Goal: Information Seeking & Learning: Learn about a topic

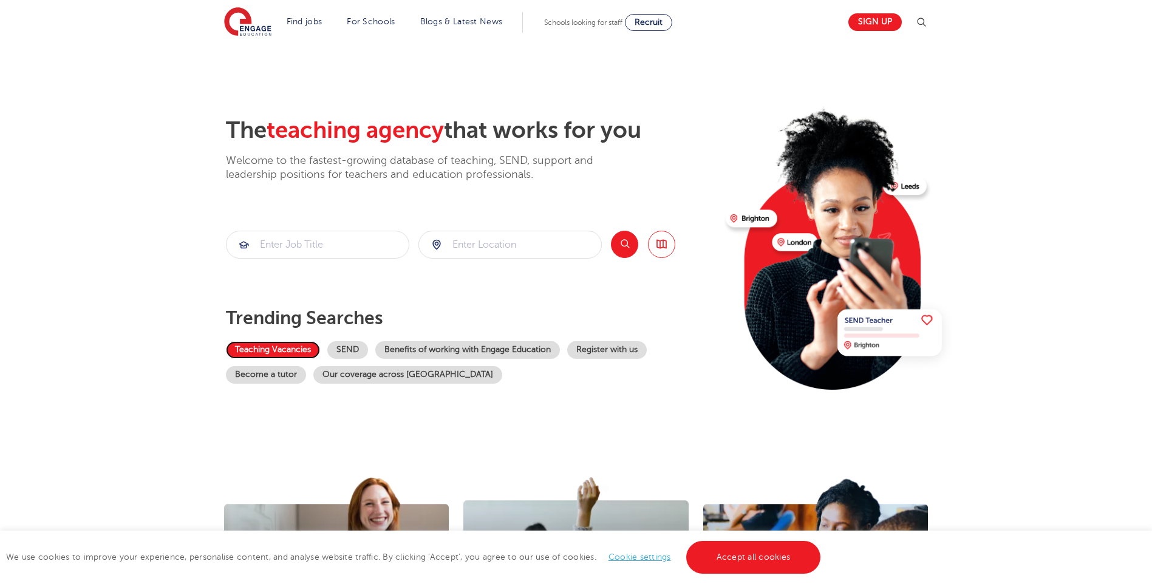
click at [280, 350] on link "Teaching Vacancies" at bounding box center [273, 350] width 94 height 18
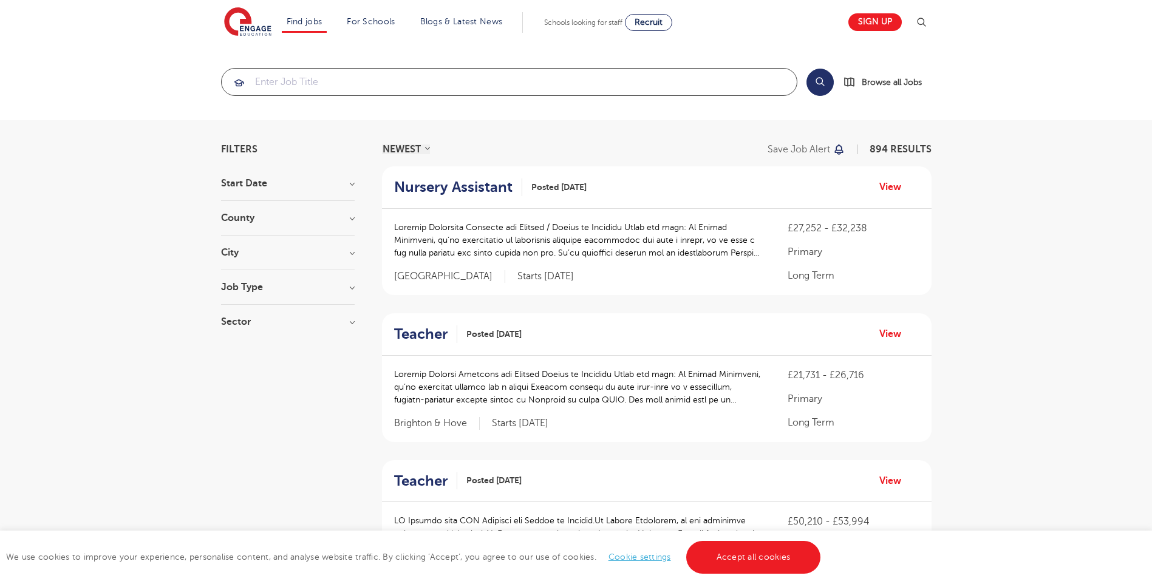
click at [345, 86] on input "search" at bounding box center [509, 82] width 575 height 27
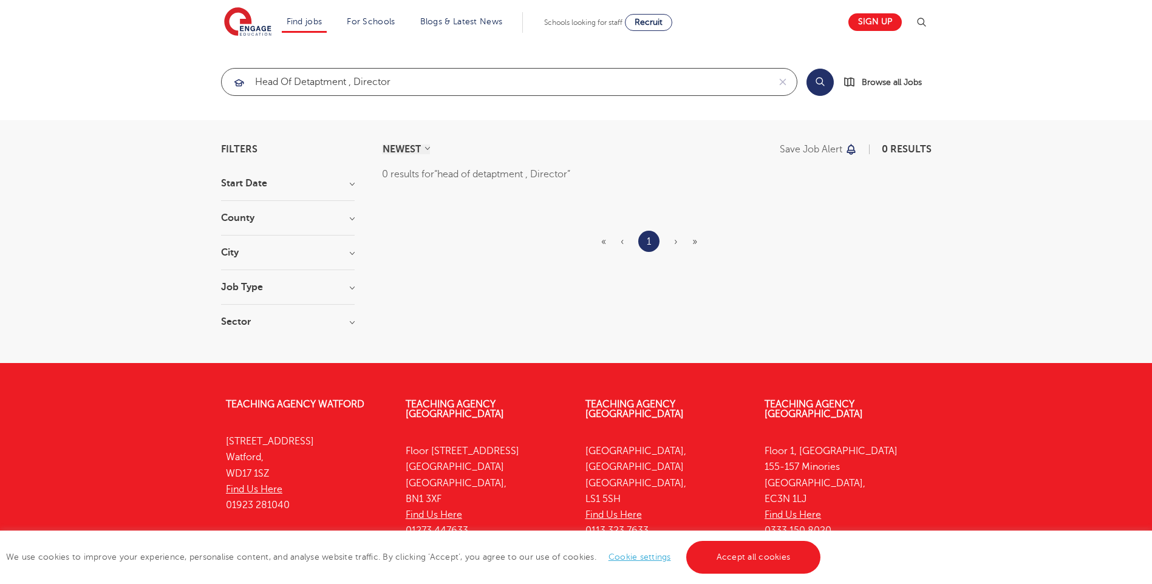
type input "head of detaptment , Director"
click button "Submit" at bounding box center [0, 0] width 0 height 0
click at [815, 76] on button "Search" at bounding box center [819, 82] width 27 height 27
